Goal: Transaction & Acquisition: Purchase product/service

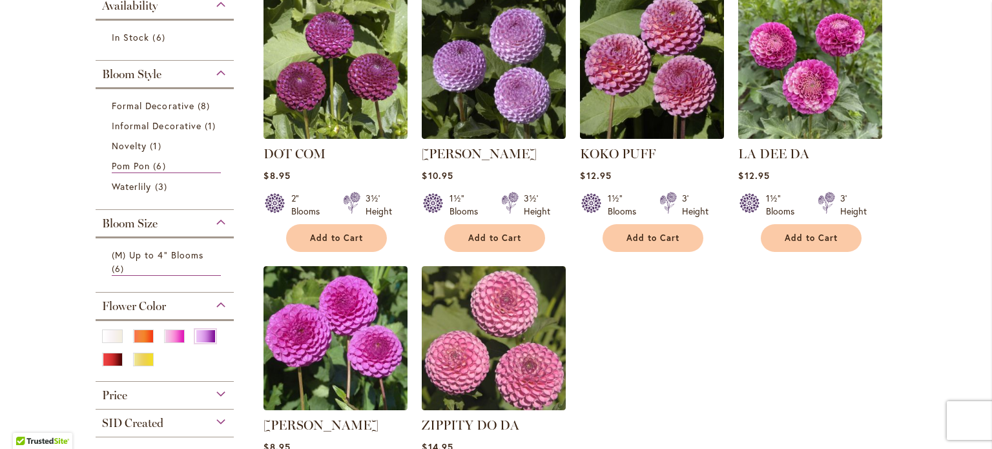
scroll to position [139, 0]
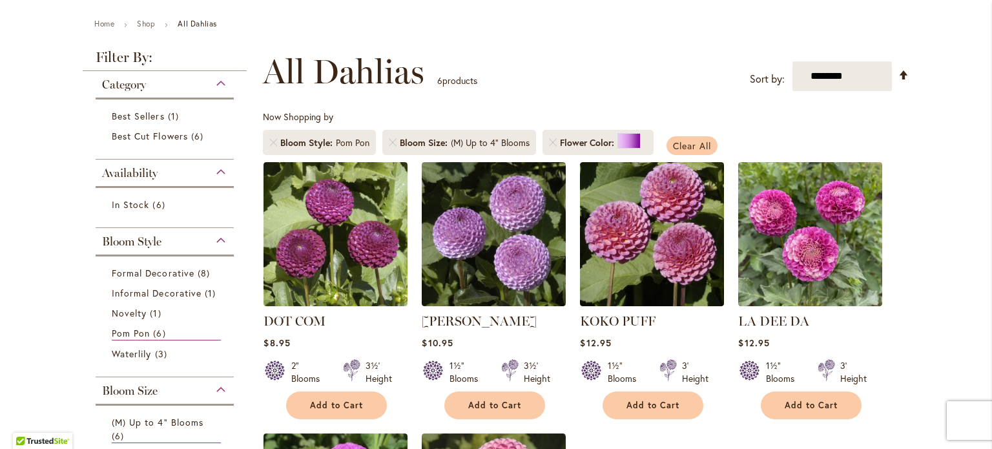
click at [687, 146] on span "Clear All" at bounding box center [692, 146] width 38 height 12
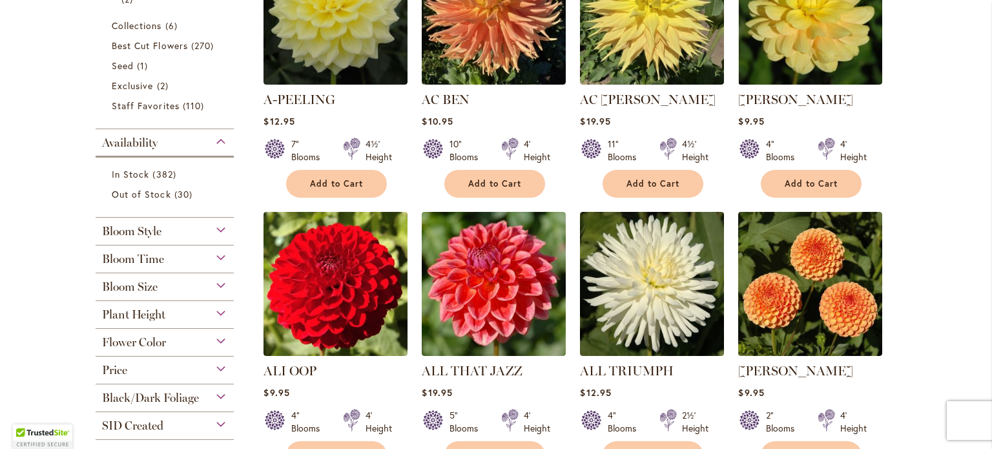
scroll to position [382, 0]
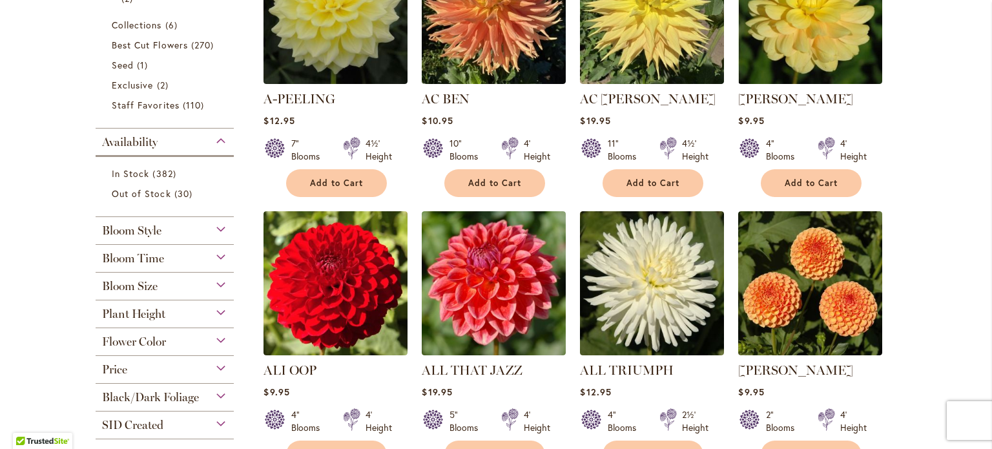
click at [215, 228] on div "Bloom Style" at bounding box center [165, 227] width 138 height 21
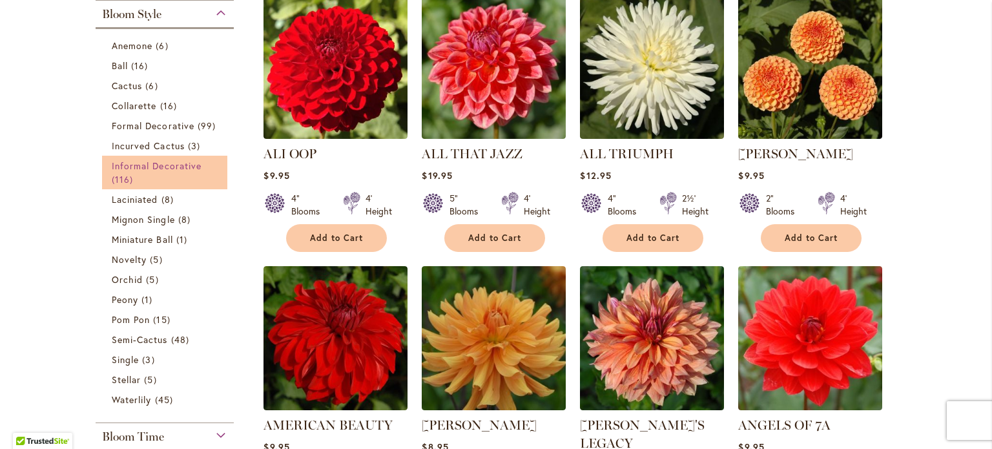
click at [178, 166] on span "Informal Decorative" at bounding box center [157, 166] width 90 height 12
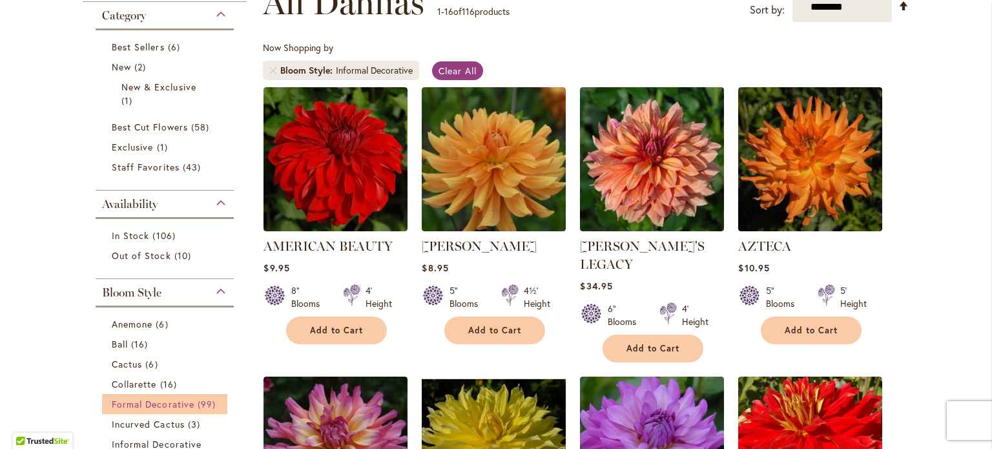
scroll to position [291, 0]
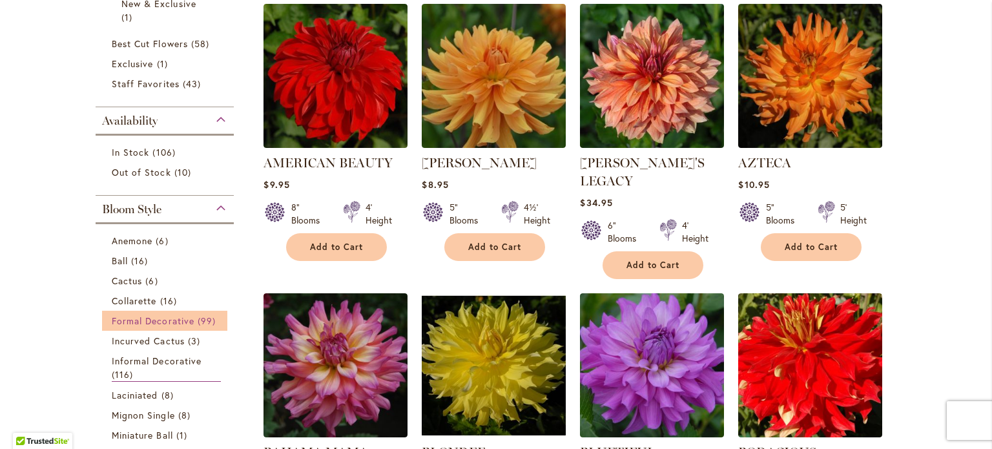
click at [176, 320] on span "Formal Decorative" at bounding box center [153, 321] width 83 height 12
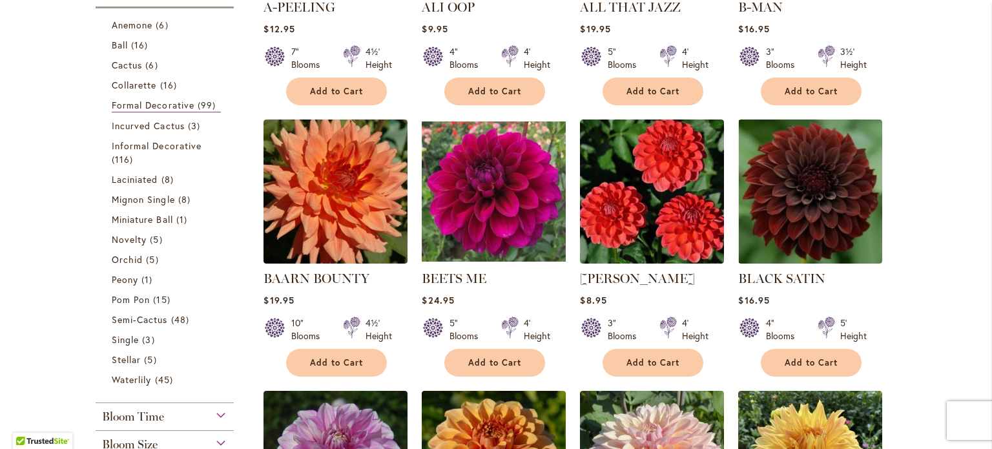
scroll to position [300, 0]
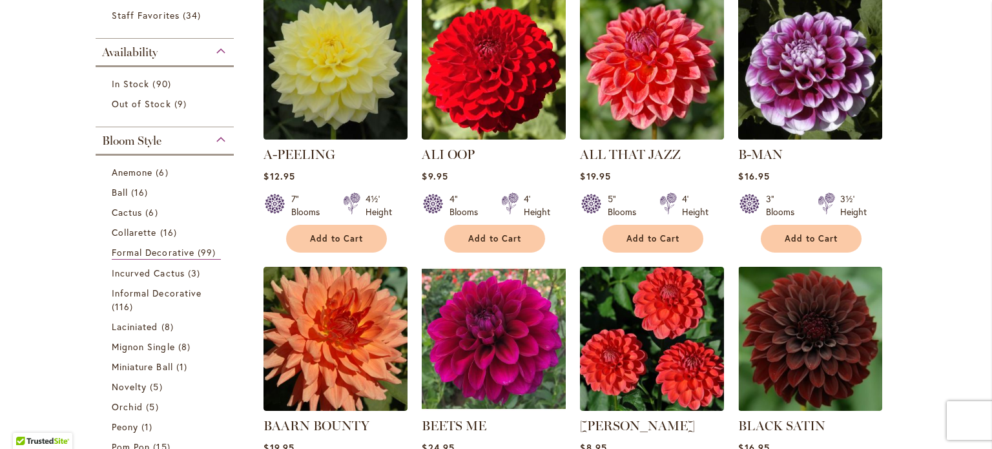
click at [218, 138] on div "Bloom Style" at bounding box center [165, 137] width 138 height 21
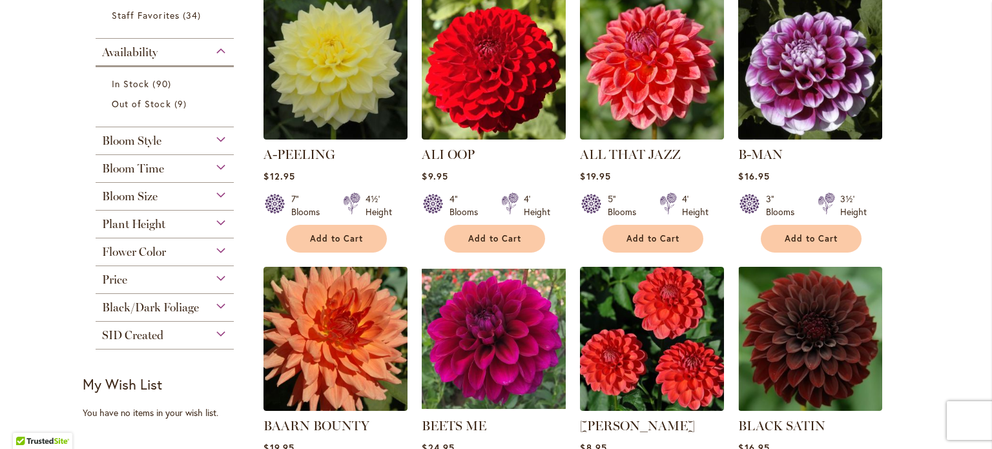
click at [214, 194] on div "Bloom Size" at bounding box center [165, 193] width 138 height 21
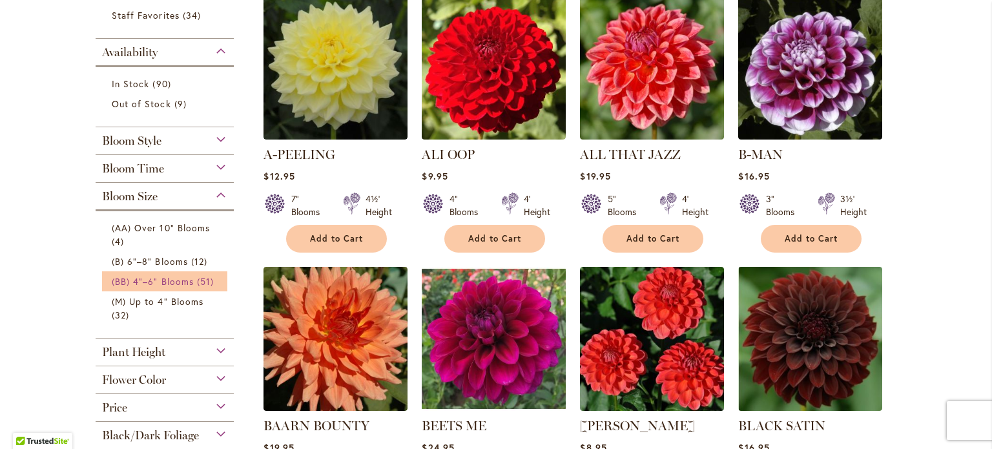
click at [172, 283] on span "(BB) 4"–6" Blooms" at bounding box center [153, 281] width 82 height 12
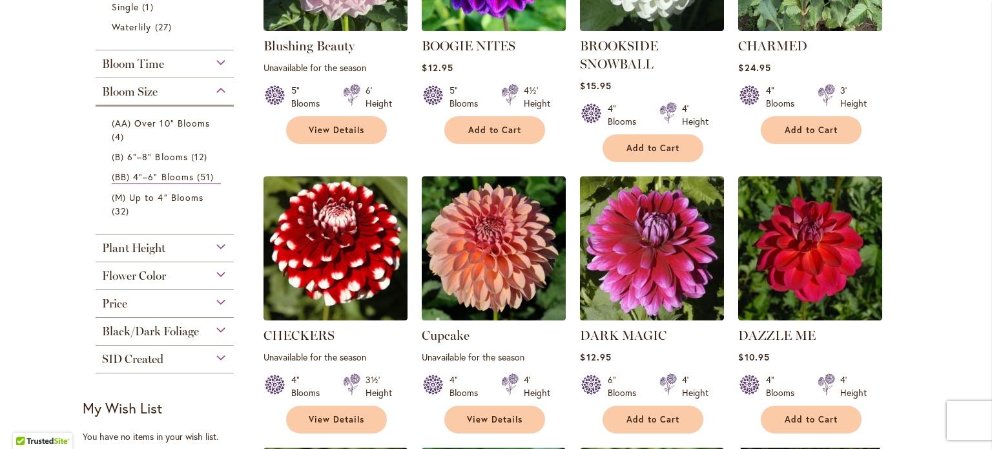
scroll to position [679, 0]
click at [215, 271] on div "Flower Color" at bounding box center [165, 272] width 138 height 21
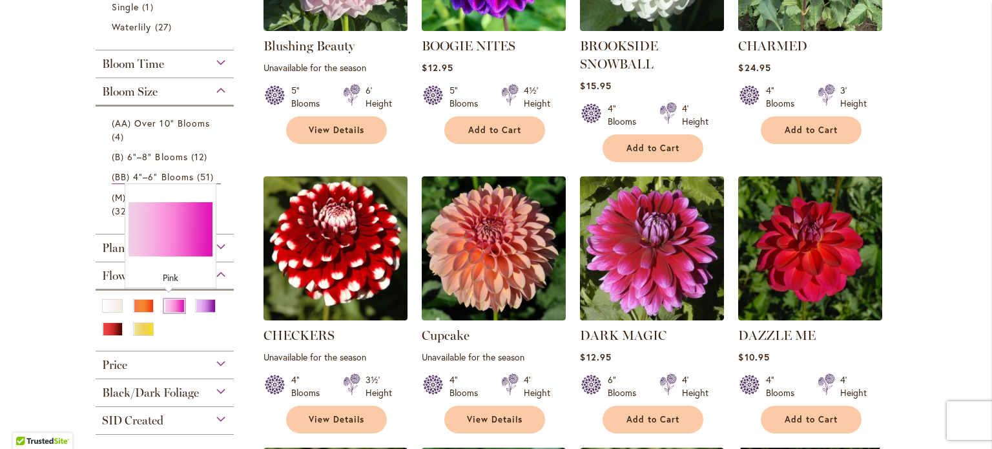
click at [170, 304] on div "Pink" at bounding box center [174, 306] width 21 height 14
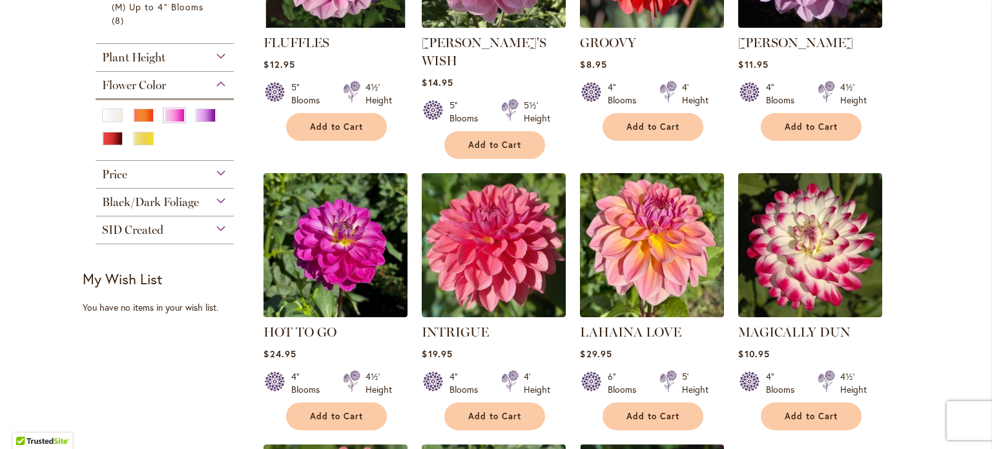
scroll to position [699, 0]
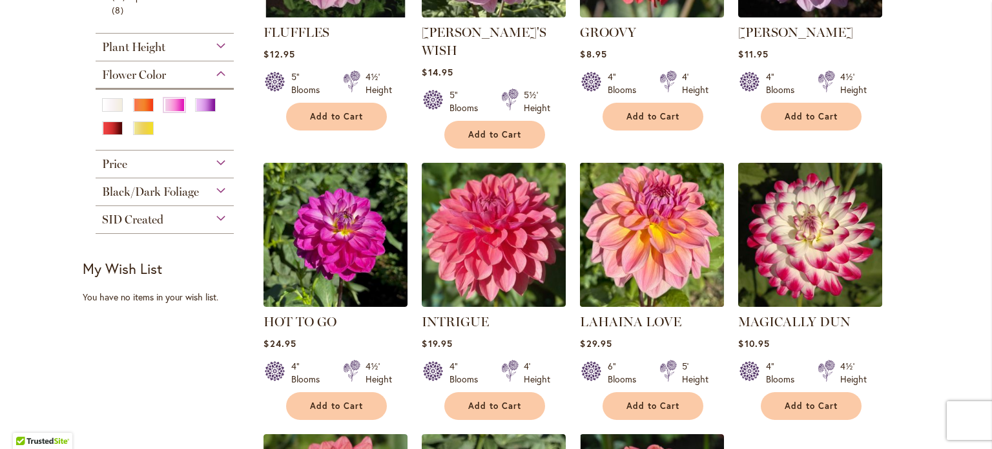
click at [623, 229] on img at bounding box center [652, 234] width 151 height 151
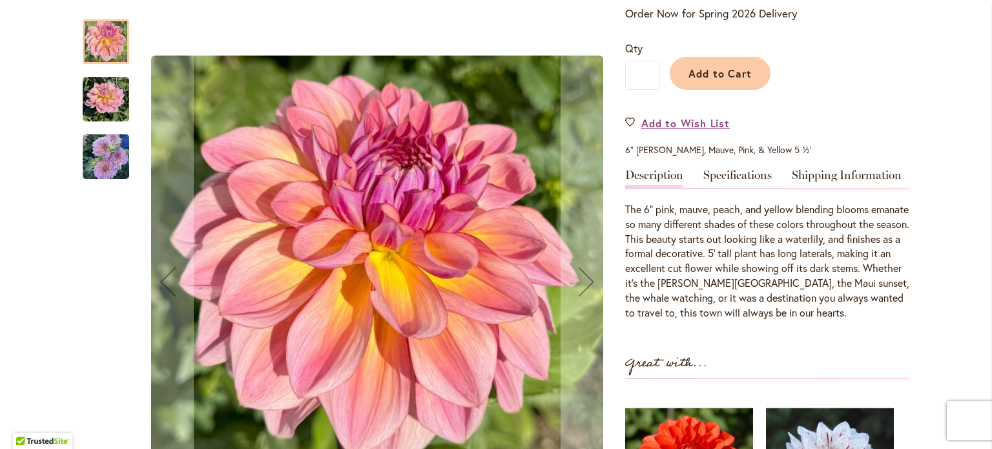
scroll to position [288, 0]
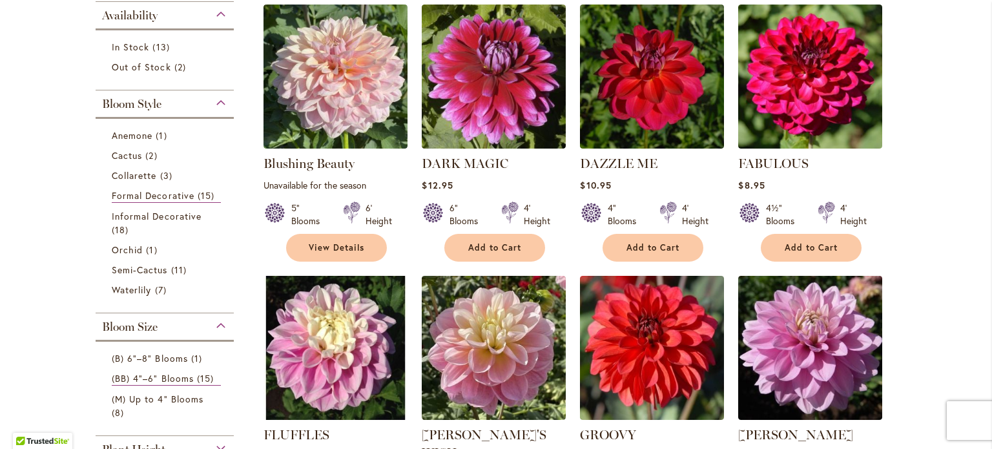
scroll to position [235, 0]
